Goal: Check status: Check status

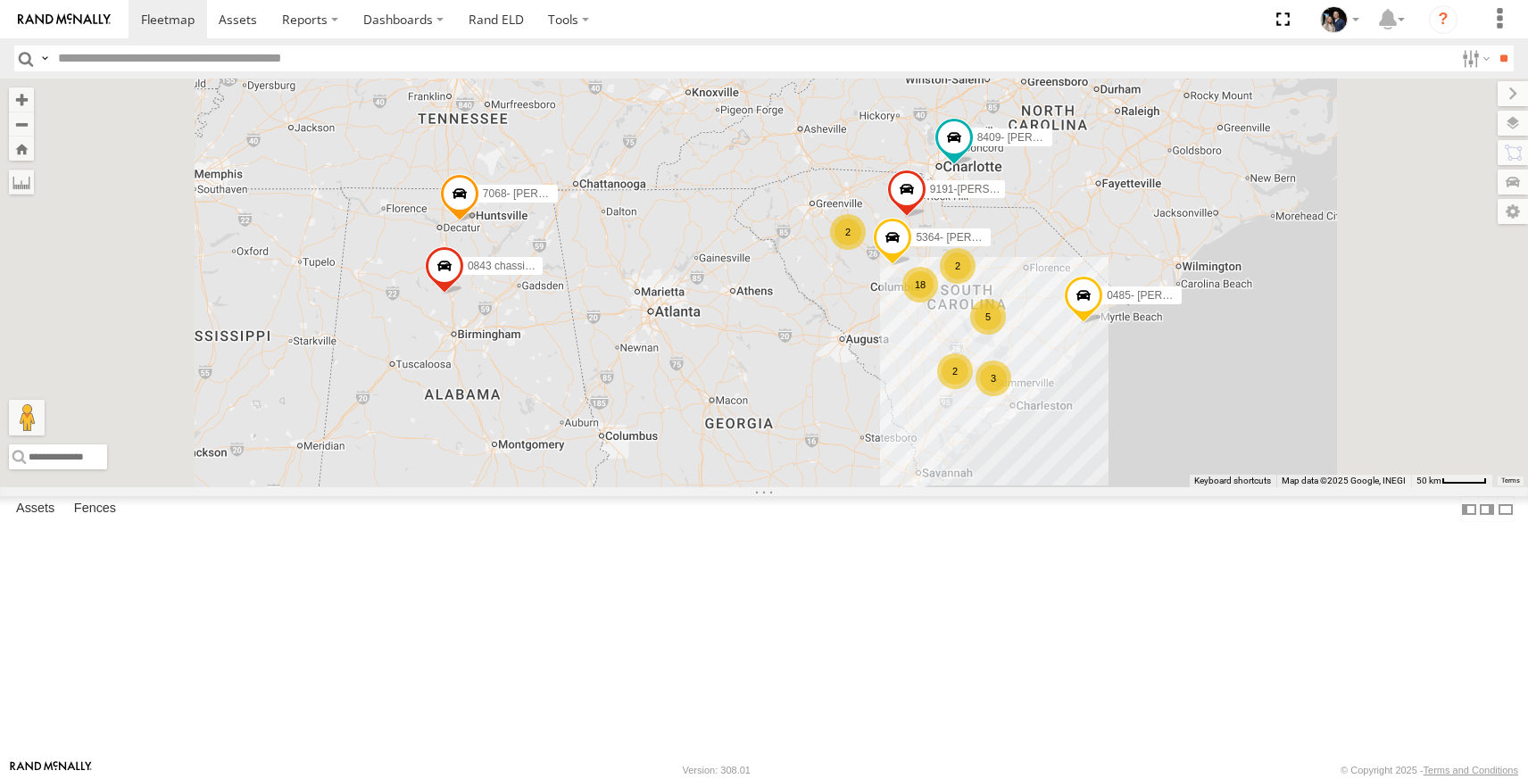
click at [0, 0] on link at bounding box center [0, 0] width 0 height 0
click at [479, 222] on span at bounding box center [459, 198] width 39 height 48
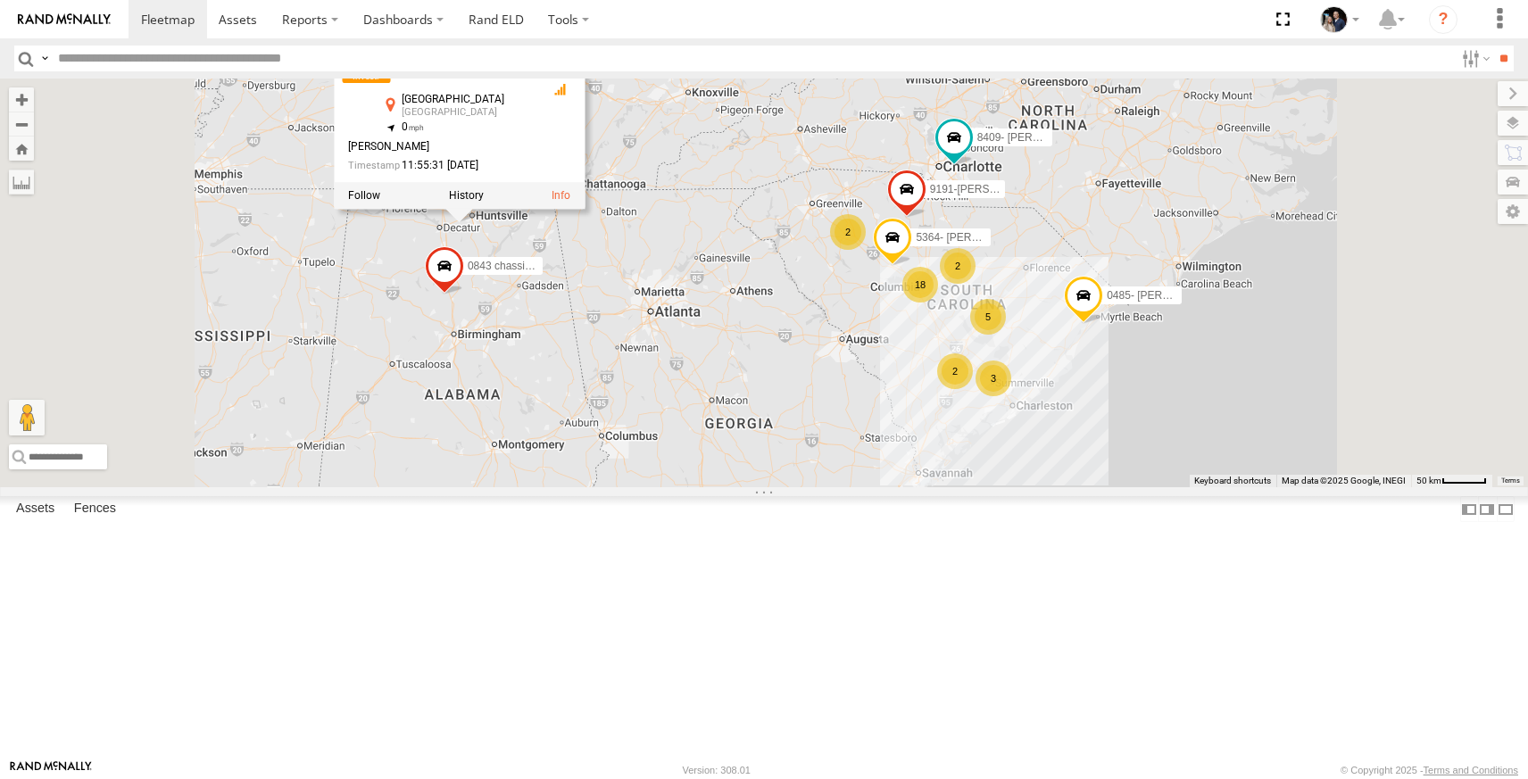
click at [464, 295] on span at bounding box center [444, 271] width 39 height 48
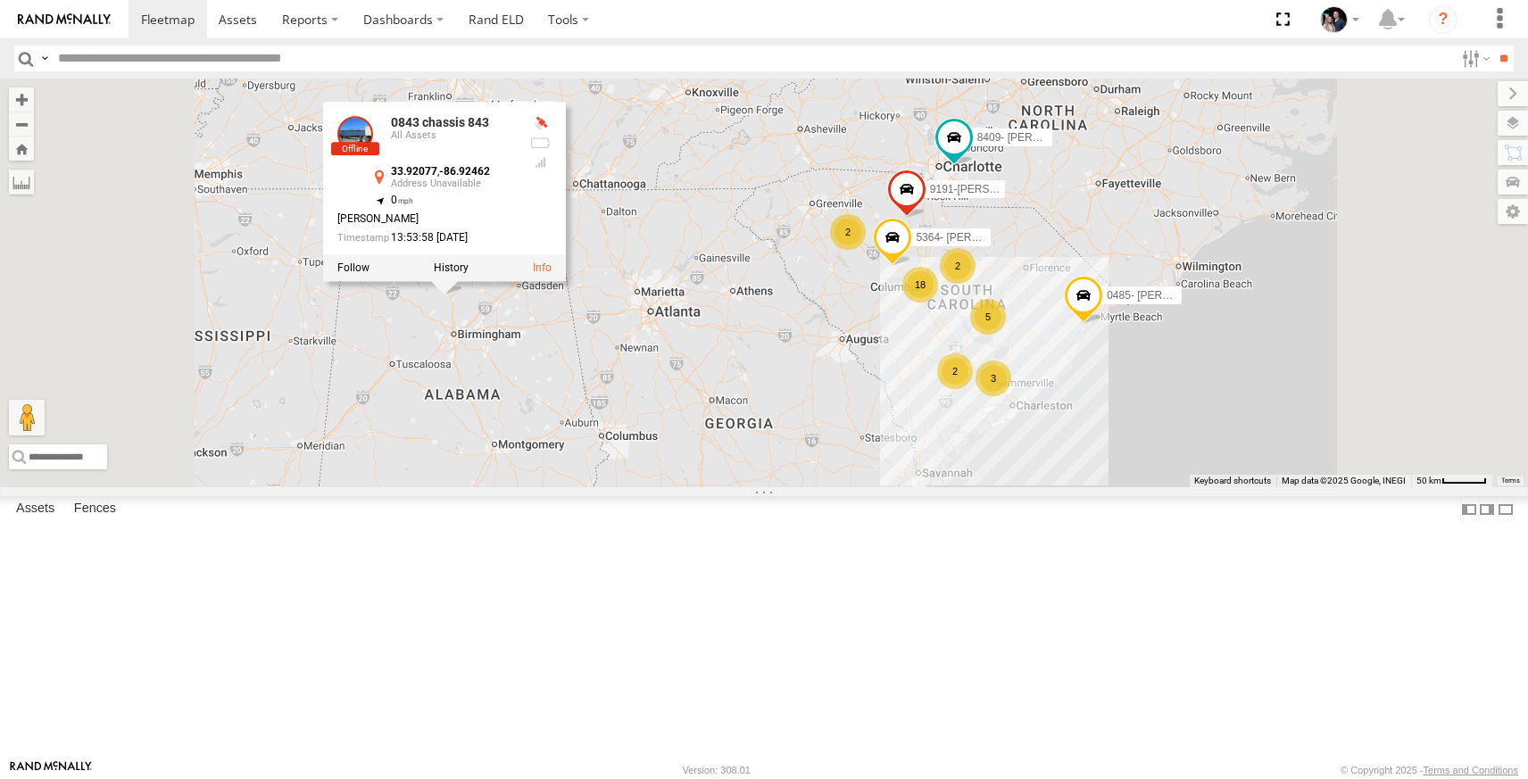
click at [664, 487] on div "2 18 0485- Randy 3 0843 chassis 843 7068- Richard Robinson 2 9191-Stanley Taylo…" at bounding box center [764, 283] width 1528 height 409
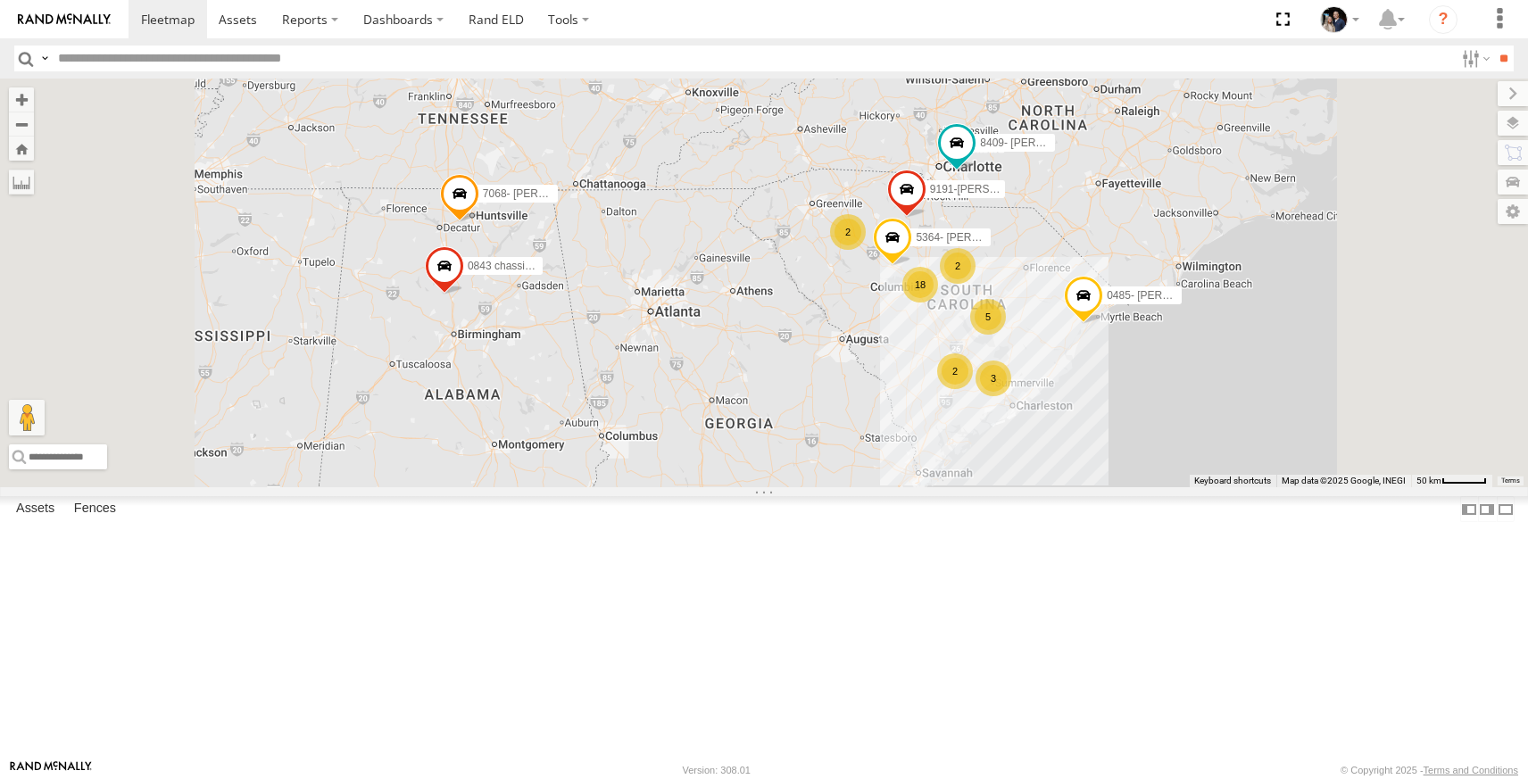
click at [0, 0] on link at bounding box center [0, 0] width 0 height 0
